Goal: Complete application form: Complete application form

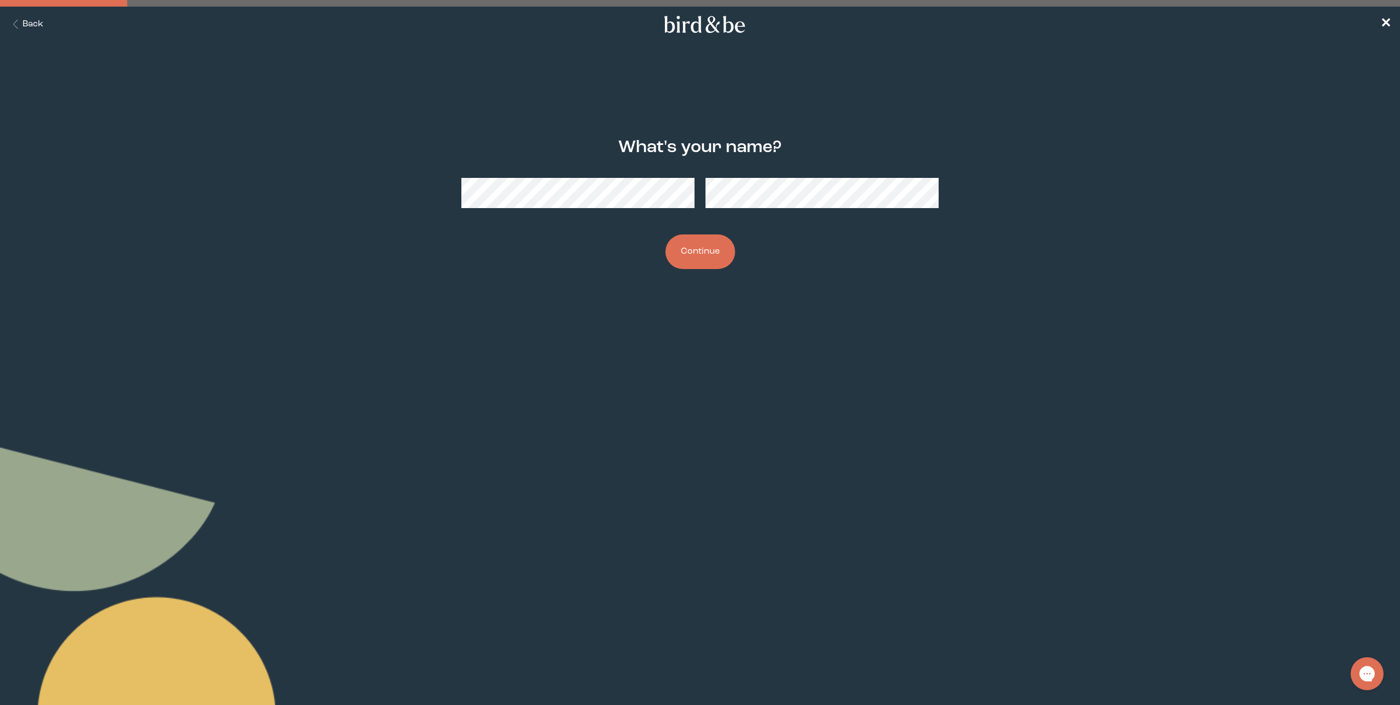
click at [666, 234] on button "Continue" at bounding box center [701, 251] width 70 height 35
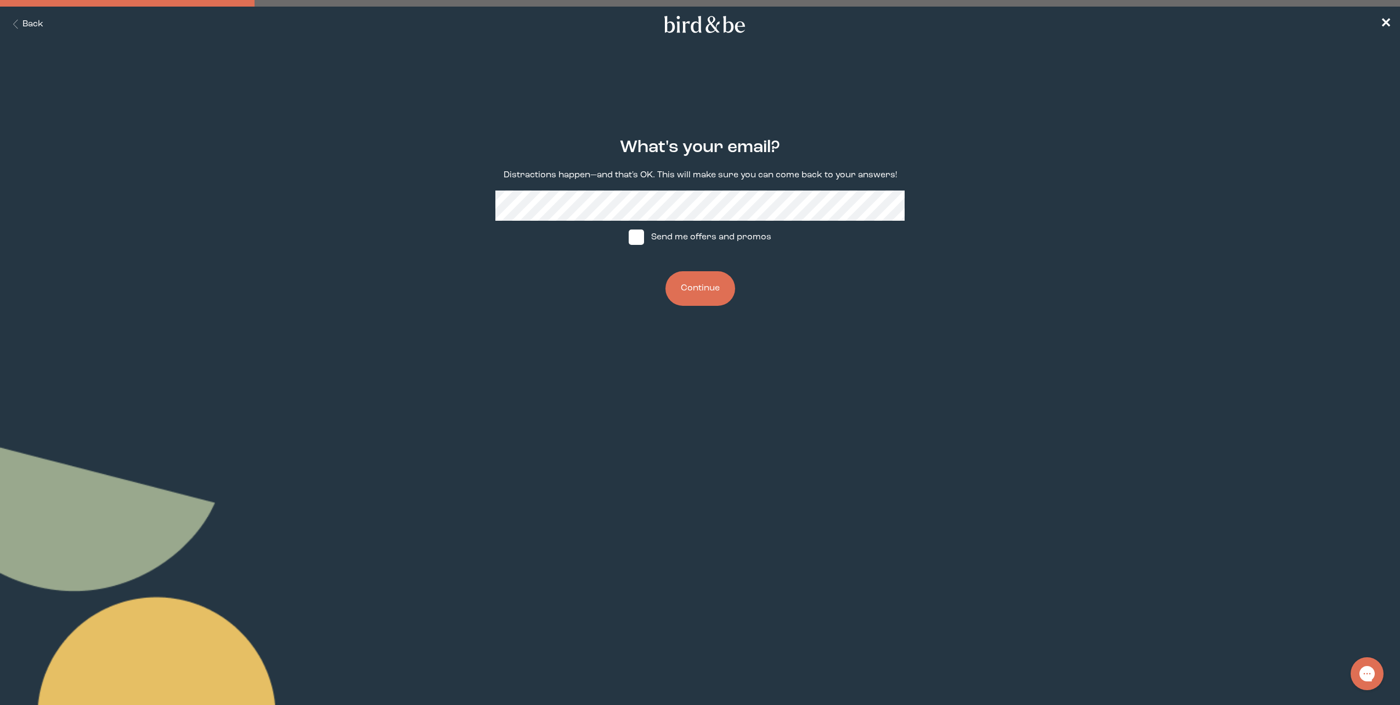
click at [753, 190] on div "What's your email? Distractions happen—and that's OK. This will make sure you c…" at bounding box center [700, 222] width 683 height 203
click at [741, 233] on label "Send me offers and promos" at bounding box center [700, 237] width 164 height 33
click at [629, 237] on input "Send me offers and promos" at bounding box center [628, 237] width 1 height 1
checkbox input "true"
click at [705, 295] on button "Continue" at bounding box center [701, 288] width 70 height 35
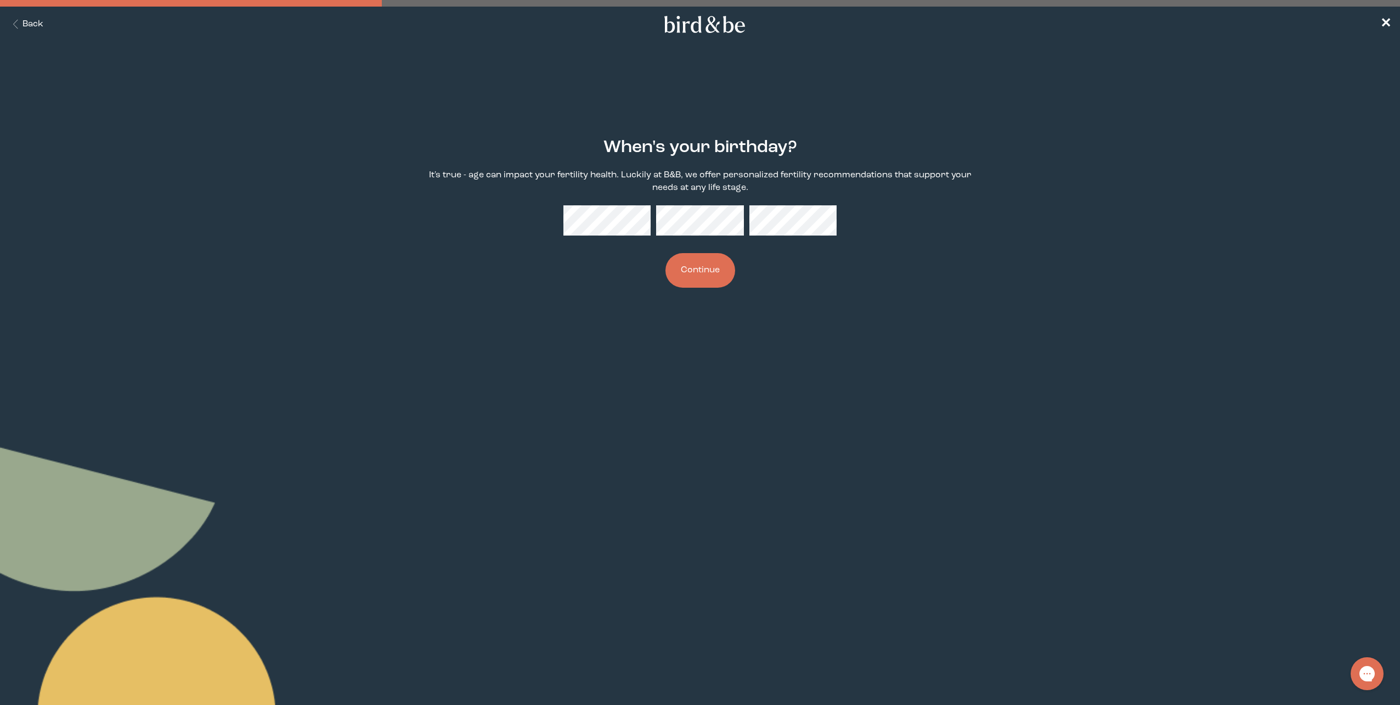
click at [609, 205] on div "When's your birthday? It's true - age can impact your fertility health. Luckily…" at bounding box center [700, 213] width 683 height 185
click at [666, 253] on button "Continue" at bounding box center [701, 270] width 70 height 35
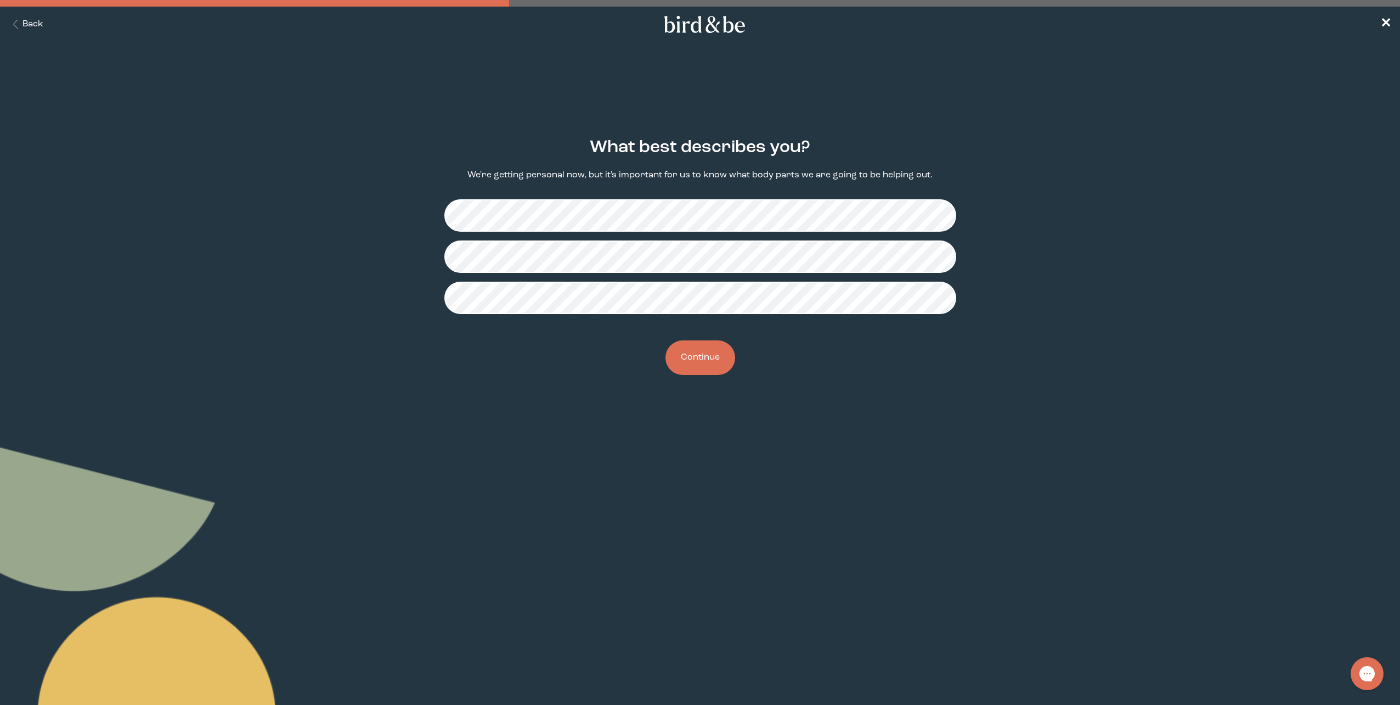
click at [705, 362] on button "Continue" at bounding box center [701, 357] width 70 height 35
click at [702, 363] on button "Continue" at bounding box center [701, 357] width 70 height 35
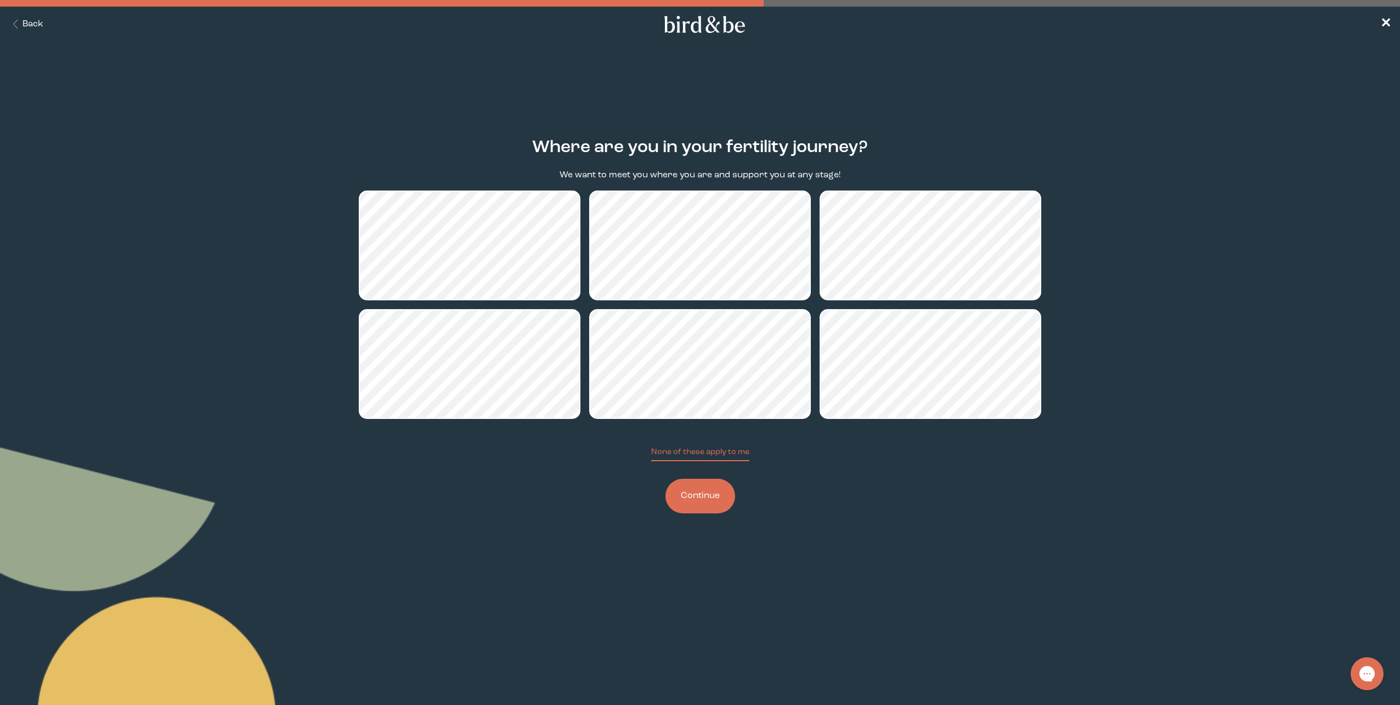
click at [713, 497] on button "Continue" at bounding box center [701, 495] width 70 height 35
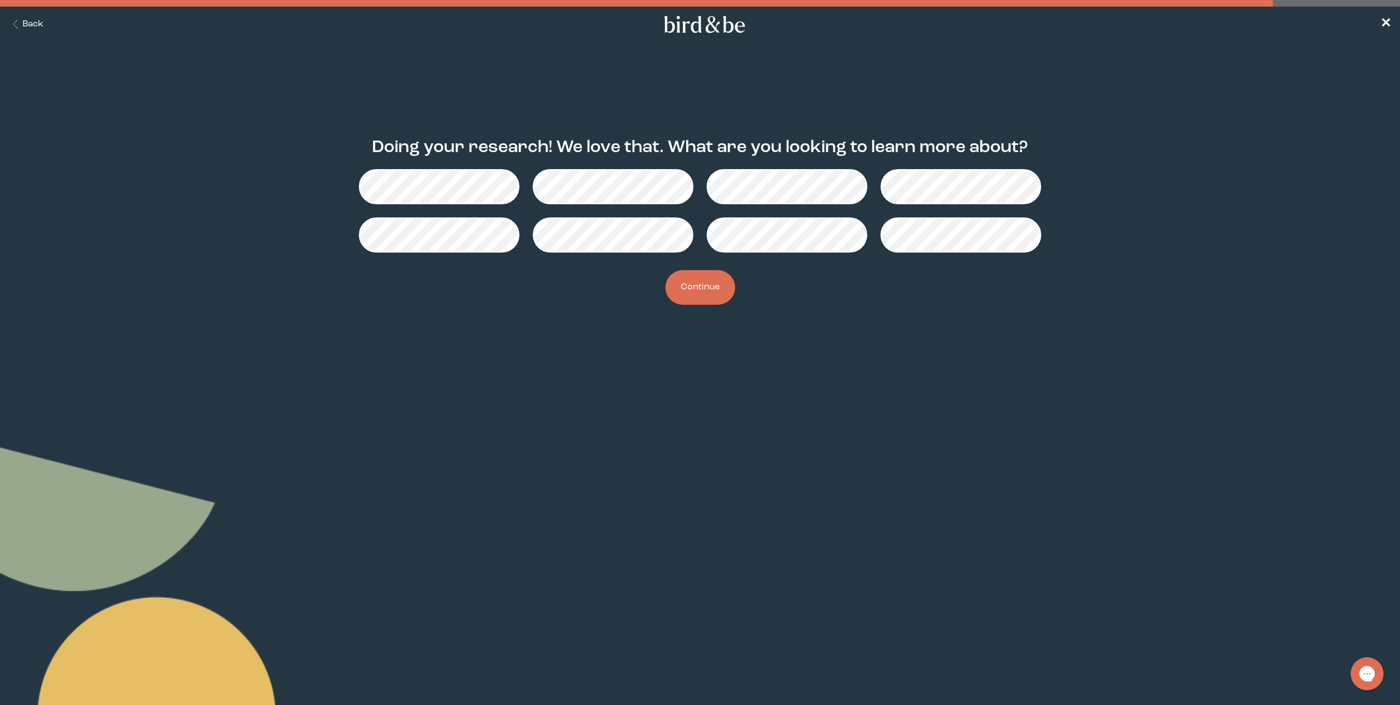
click at [709, 294] on button "Continue" at bounding box center [701, 287] width 70 height 35
